Goal: Task Accomplishment & Management: Use online tool/utility

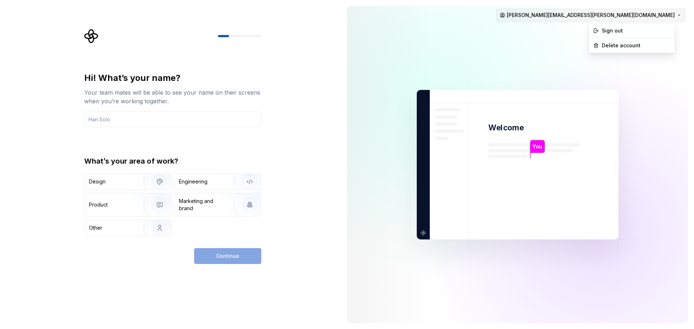
click at [642, 17] on html "Hi! What’s your name? Your team mates will be able to see your name on their sc…" at bounding box center [347, 164] width 694 height 329
click at [626, 31] on div "Sign out" at bounding box center [635, 30] width 69 height 7
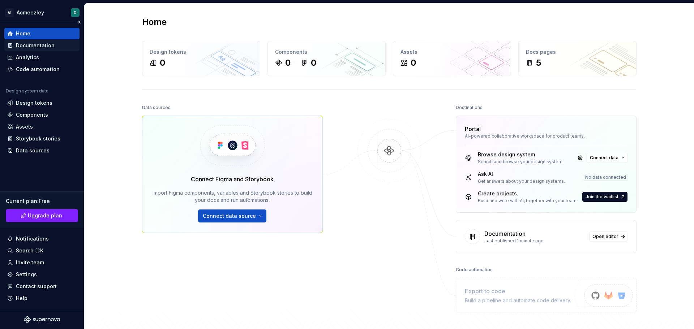
click at [36, 48] on div "Documentation" at bounding box center [35, 45] width 39 height 7
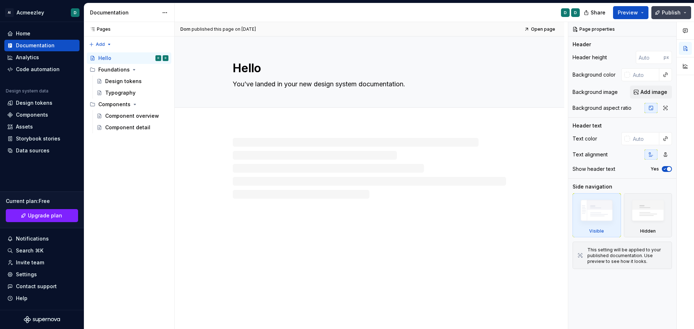
click at [670, 15] on span "Publish" at bounding box center [671, 12] width 19 height 7
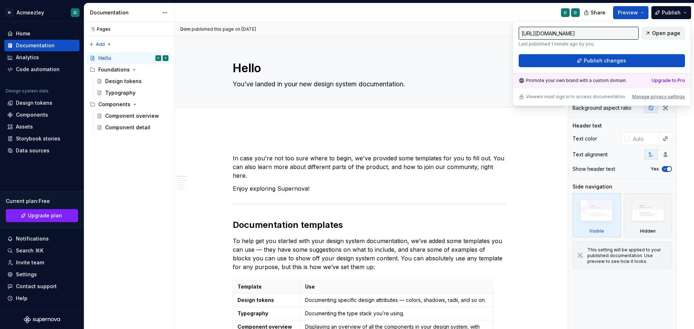
click at [666, 33] on span "Open page" at bounding box center [666, 33] width 28 height 7
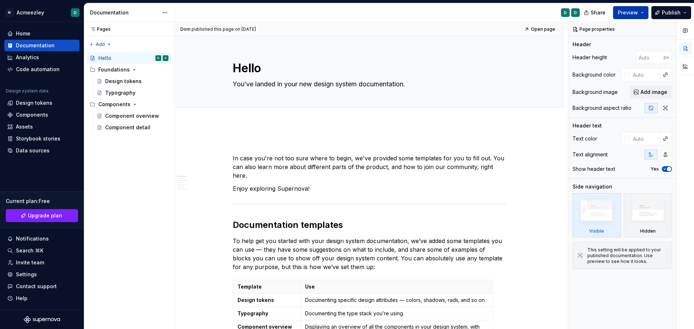
click at [634, 16] on span "Preview" at bounding box center [628, 12] width 20 height 7
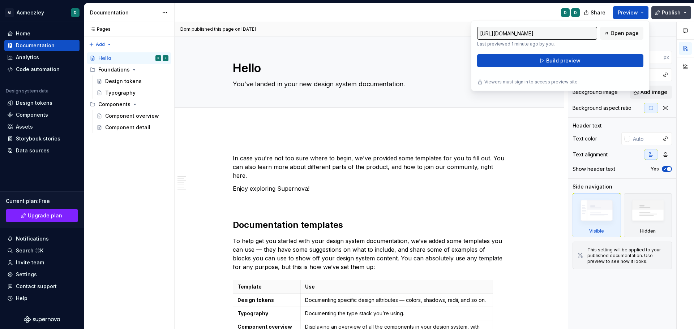
click at [665, 12] on span "Publish" at bounding box center [671, 12] width 19 height 7
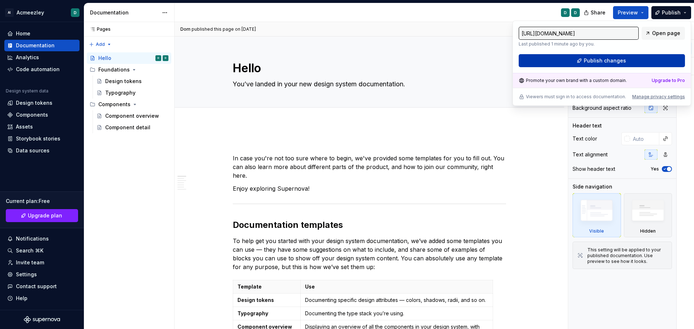
click at [609, 57] on span "Publish changes" at bounding box center [605, 60] width 42 height 7
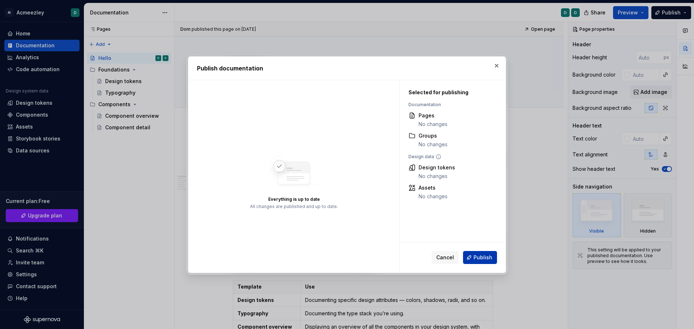
click at [481, 254] on span "Publish" at bounding box center [482, 257] width 19 height 7
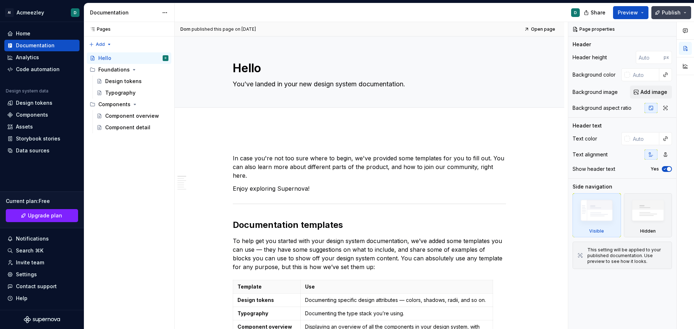
click at [663, 14] on span "Publish" at bounding box center [671, 12] width 19 height 7
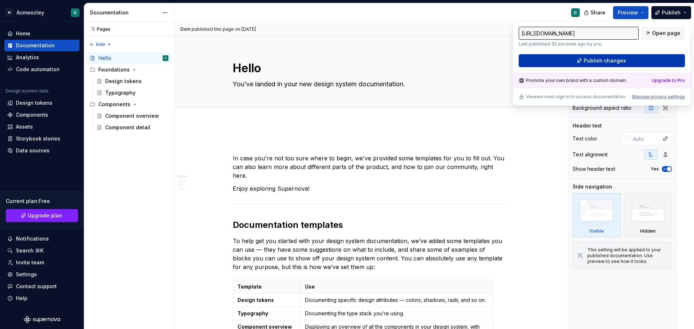
click at [614, 60] on span "Publish changes" at bounding box center [605, 60] width 42 height 7
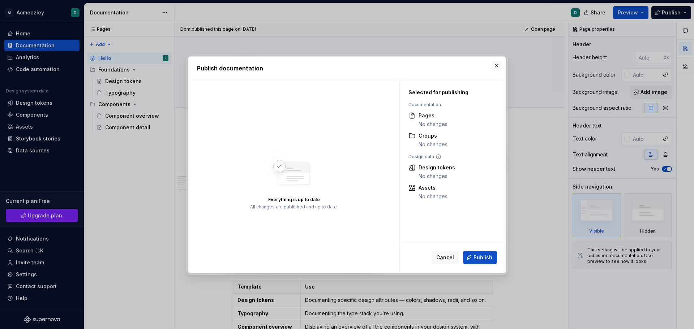
click at [494, 64] on button "button" at bounding box center [496, 66] width 10 height 10
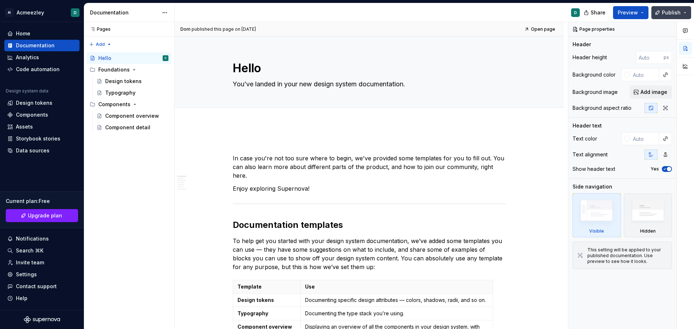
click at [664, 13] on span "Publish" at bounding box center [671, 12] width 19 height 7
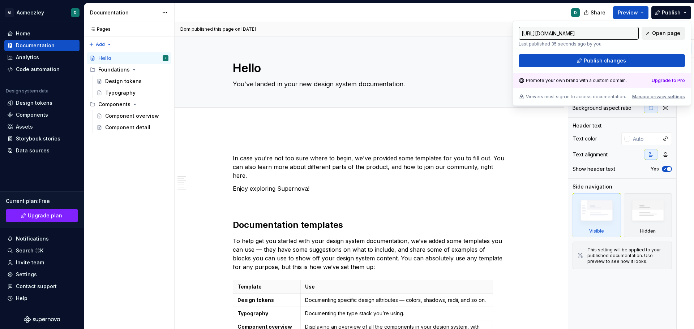
click at [663, 35] on span "Open page" at bounding box center [666, 33] width 28 height 7
click at [73, 13] on html "AI Acmeezley D Home Documentation Analytics Code automation Design system data …" at bounding box center [347, 164] width 694 height 329
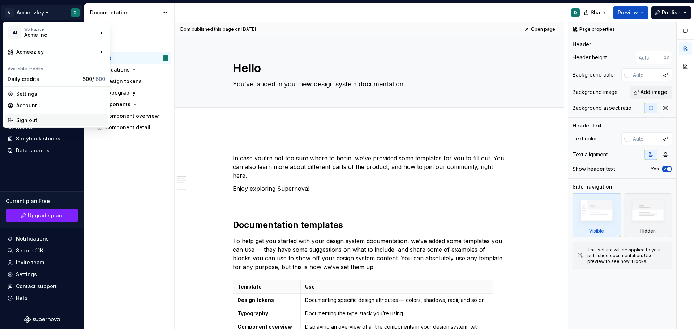
click at [29, 119] on div "Sign out" at bounding box center [60, 120] width 89 height 7
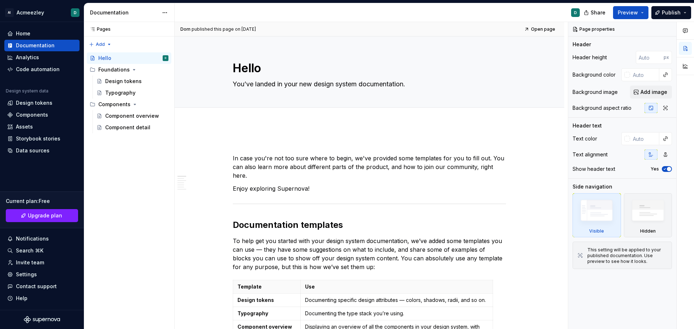
type textarea "*"
